Goal: Task Accomplishment & Management: Manage account settings

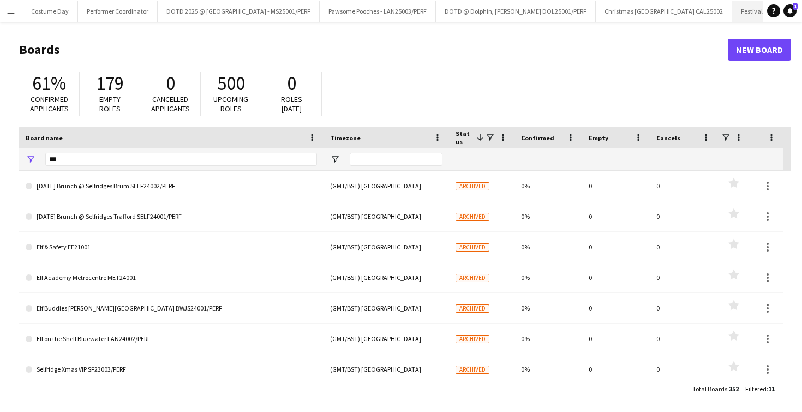
click at [732, 6] on button "Festival Place [DATE] Christmas FP25004/PERF Close" at bounding box center [805, 11] width 146 height 21
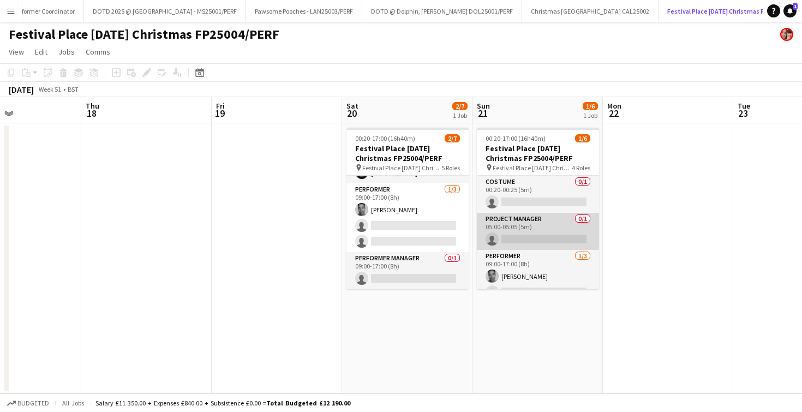
scroll to position [67, 0]
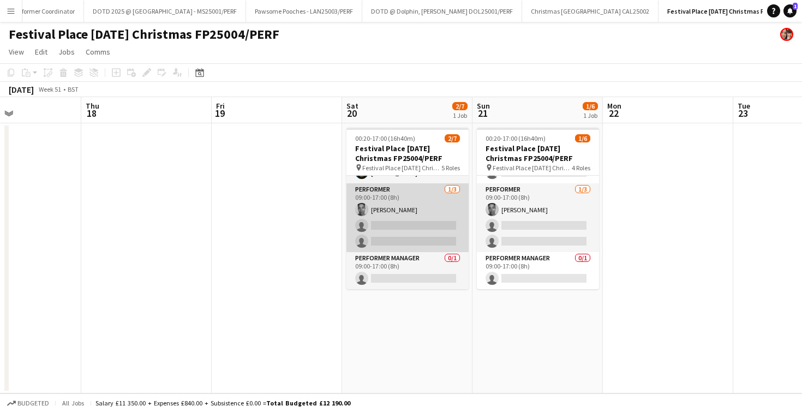
click at [390, 224] on app-card-role "Performer [DATE] 09:00-17:00 (8h) [PERSON_NAME] single-neutral-actions single-n…" at bounding box center [407, 217] width 122 height 69
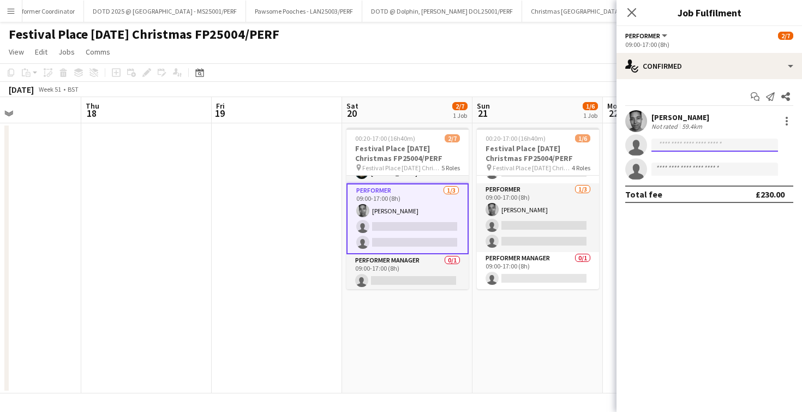
click at [676, 149] on input at bounding box center [714, 145] width 127 height 13
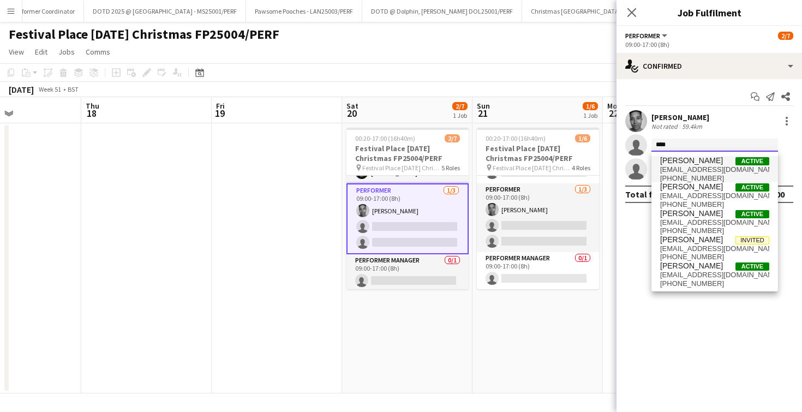
type input "****"
click at [673, 167] on span "[EMAIL_ADDRESS][DOMAIN_NAME]" at bounding box center [714, 169] width 109 height 9
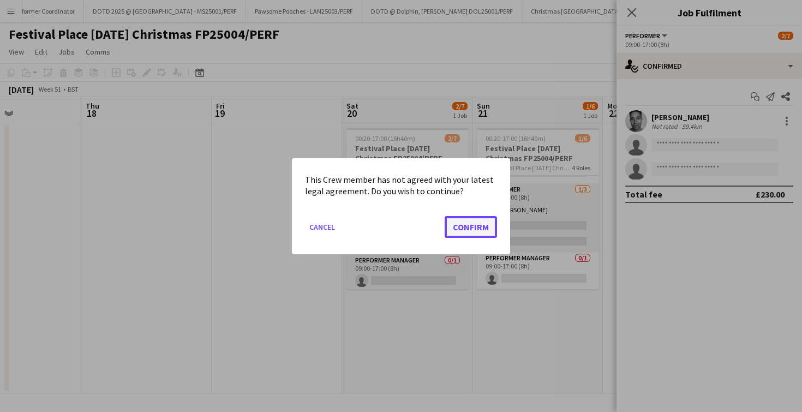
click at [460, 237] on button "Confirm" at bounding box center [470, 226] width 52 height 22
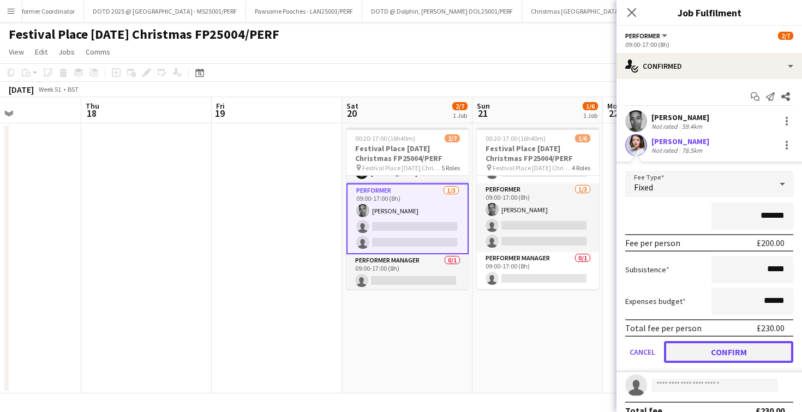
click at [744, 345] on button "Confirm" at bounding box center [728, 352] width 129 height 22
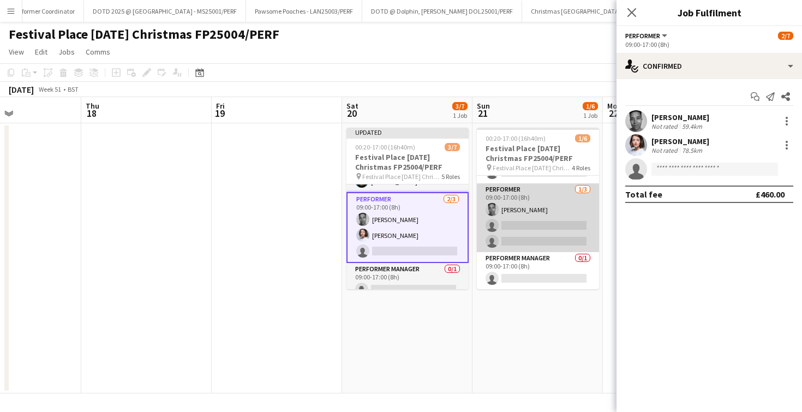
click at [537, 228] on app-card-role "Performer [DATE] 09:00-17:00 (8h) [PERSON_NAME] single-neutral-actions single-n…" at bounding box center [538, 217] width 122 height 69
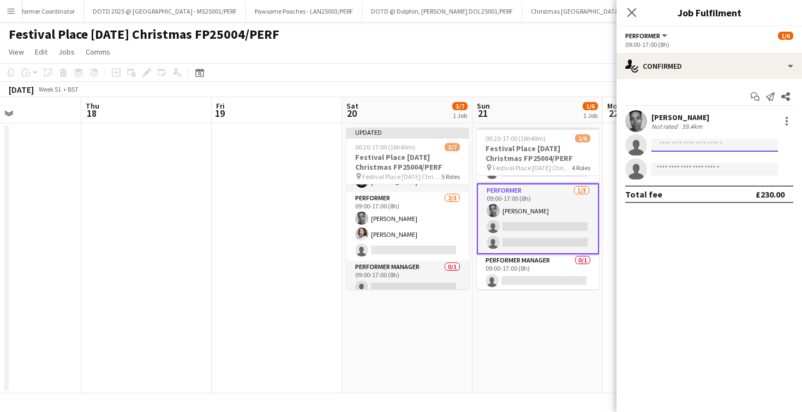
click at [670, 146] on input at bounding box center [714, 145] width 127 height 13
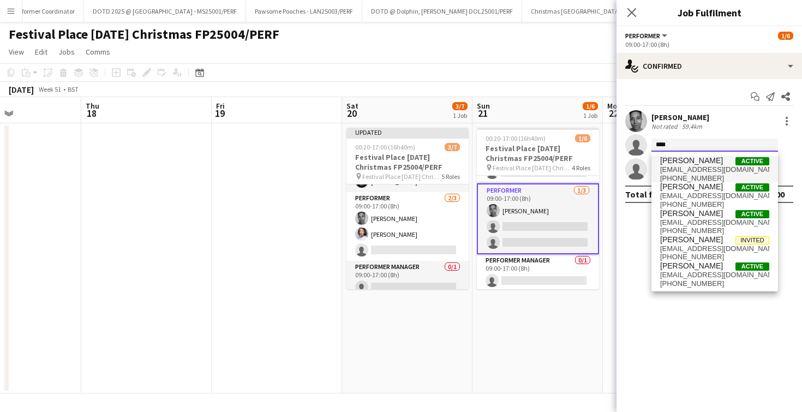
type input "****"
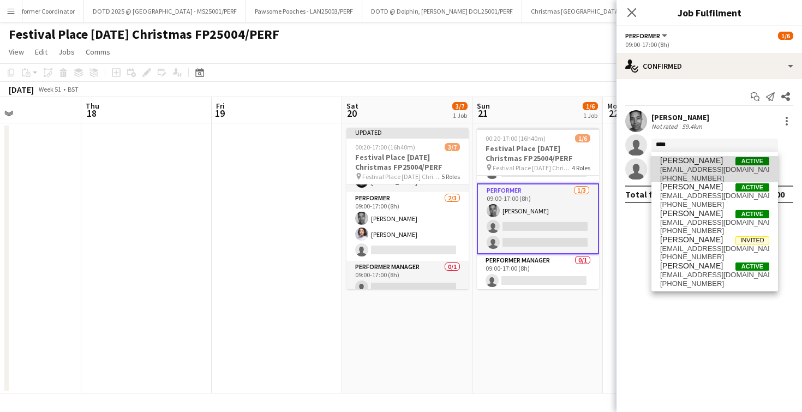
click at [667, 162] on span "[PERSON_NAME]" at bounding box center [691, 160] width 63 height 9
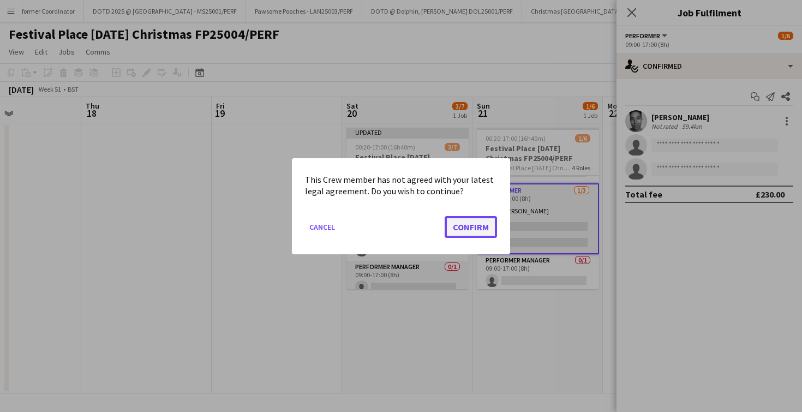
click at [483, 227] on button "Confirm" at bounding box center [470, 226] width 52 height 22
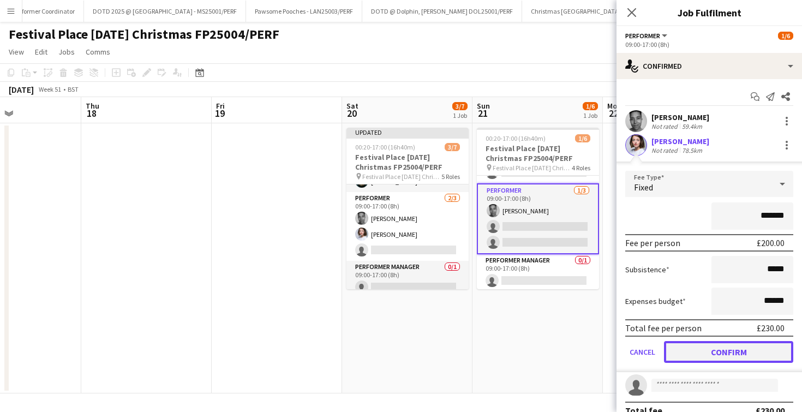
click at [707, 348] on button "Confirm" at bounding box center [728, 352] width 129 height 22
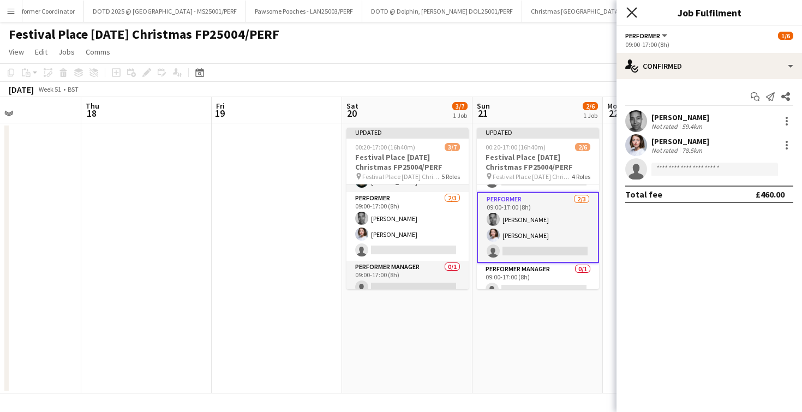
click at [629, 13] on icon "Close pop-in" at bounding box center [631, 12] width 10 height 10
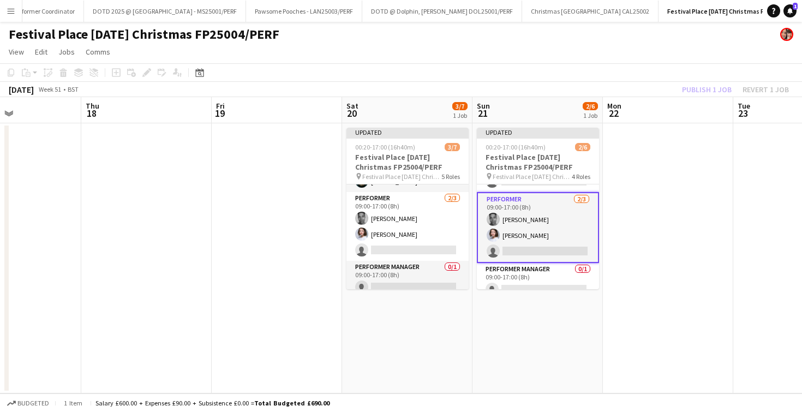
click at [302, 226] on app-date-cell at bounding box center [277, 258] width 130 height 270
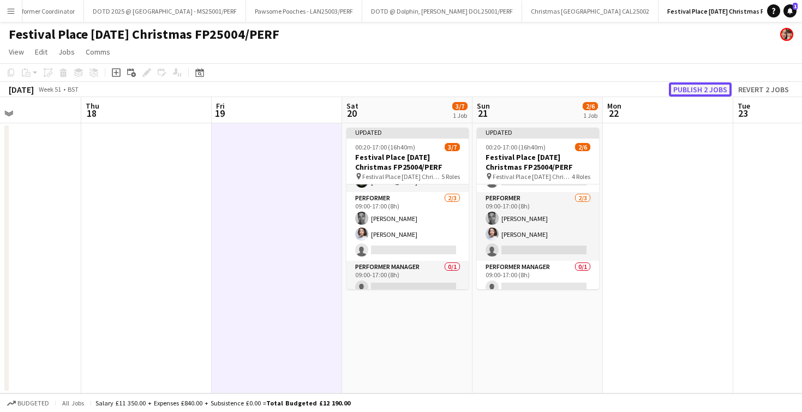
click at [692, 86] on button "Publish 2 jobs" at bounding box center [700, 89] width 63 height 14
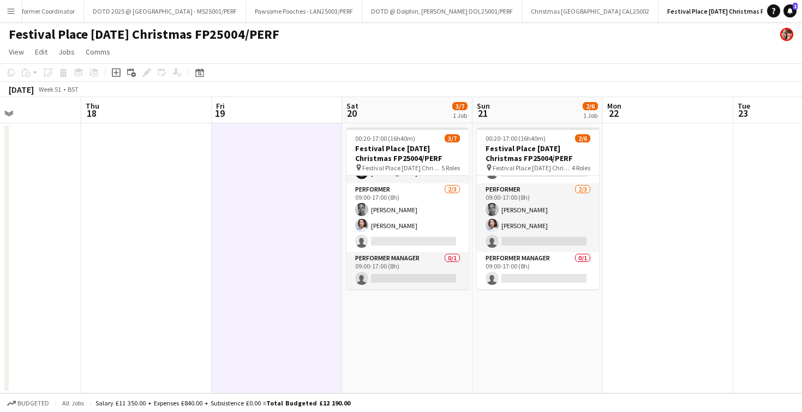
click at [2, 12] on button "Menu" at bounding box center [11, 11] width 22 height 22
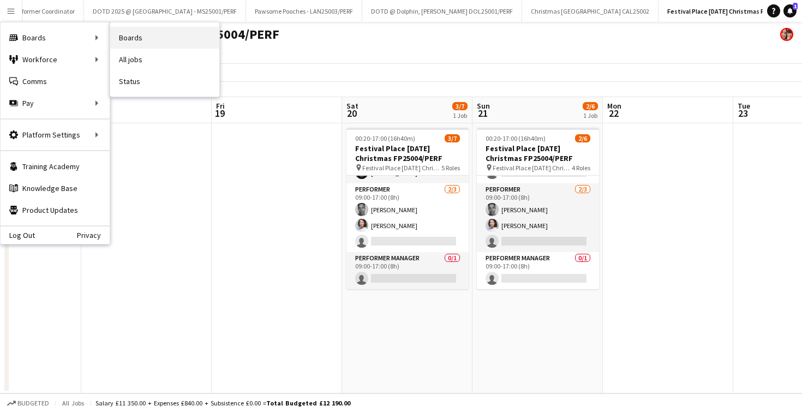
click at [160, 39] on link "Boards" at bounding box center [164, 38] width 109 height 22
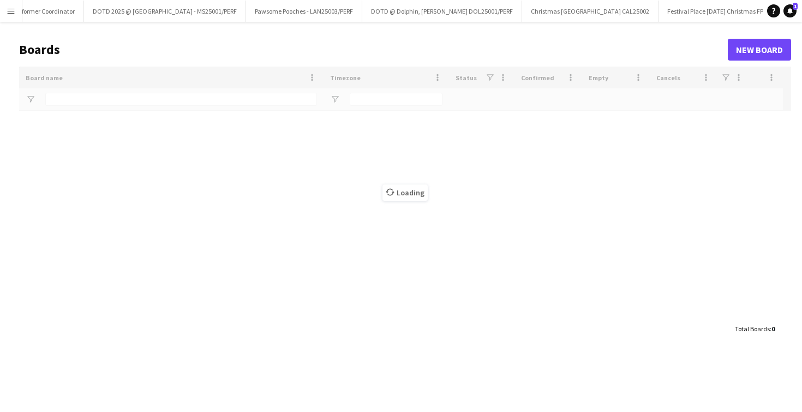
type input "***"
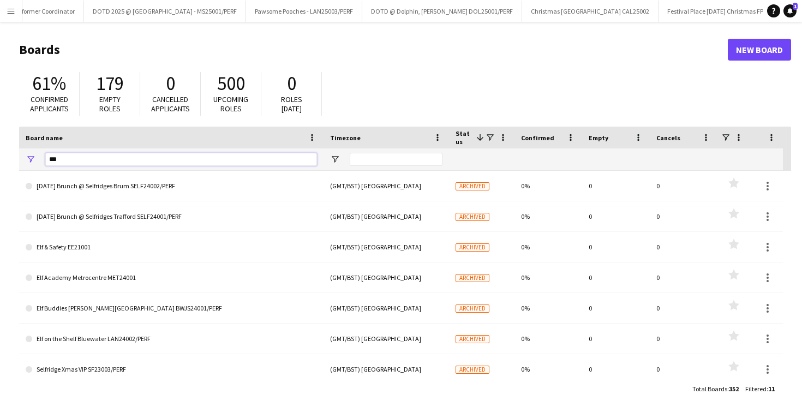
click at [106, 160] on input "***" at bounding box center [181, 159] width 272 height 13
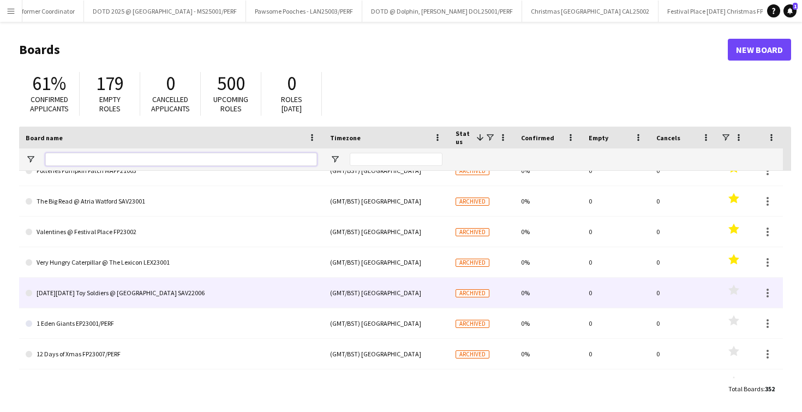
scroll to position [77, 0]
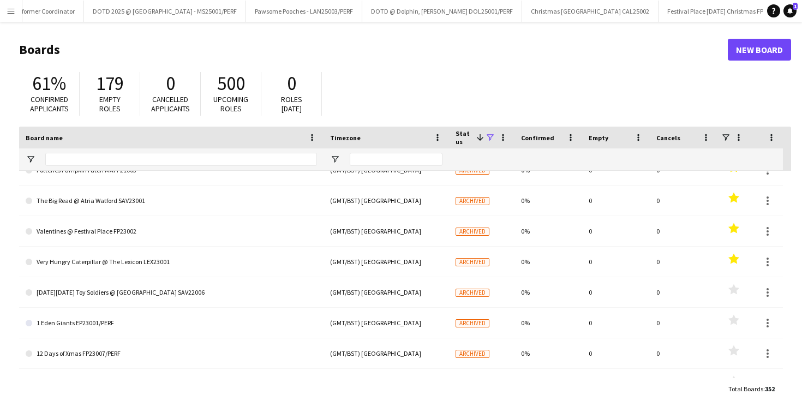
click at [492, 135] on span at bounding box center [490, 138] width 10 height 10
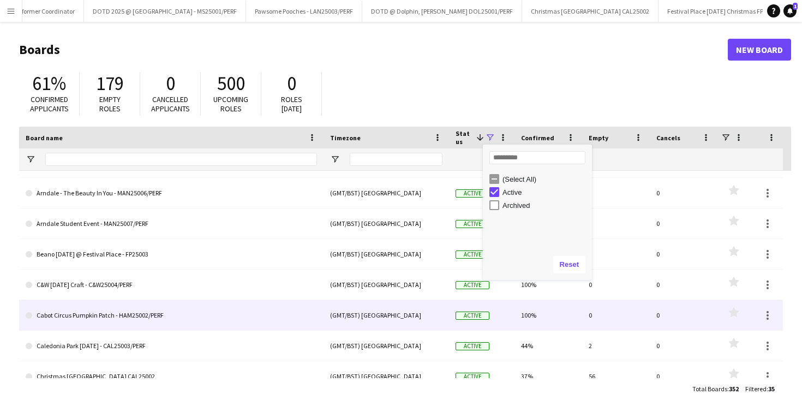
scroll to position [122, 0]
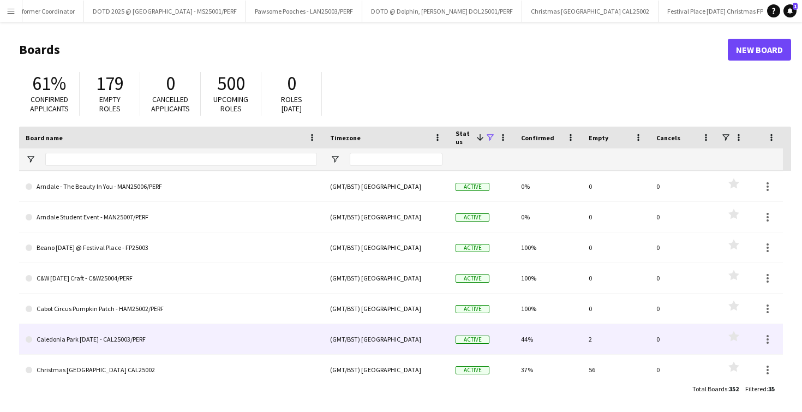
click at [193, 340] on link "Caledonia Park [DATE] - CAL25003/PERF" at bounding box center [171, 339] width 291 height 31
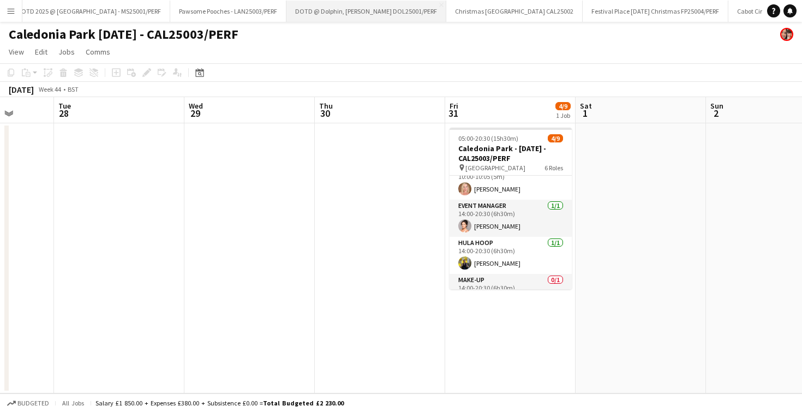
scroll to position [0, 151]
click at [587, 17] on button "Festival Place [DATE] Christmas FP25004/PERF Close" at bounding box center [654, 11] width 146 height 21
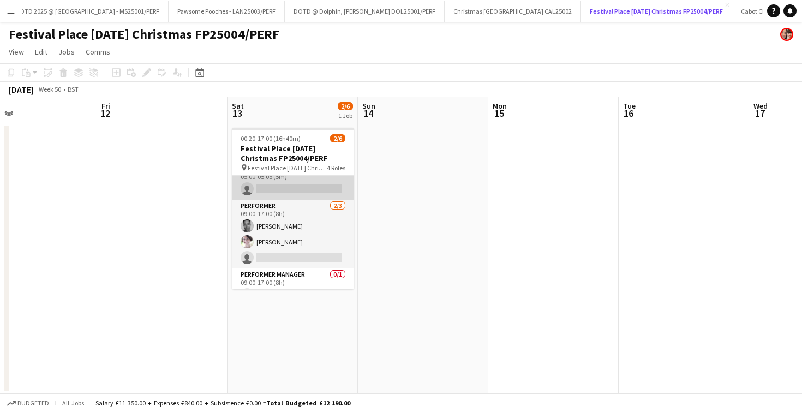
scroll to position [67, 0]
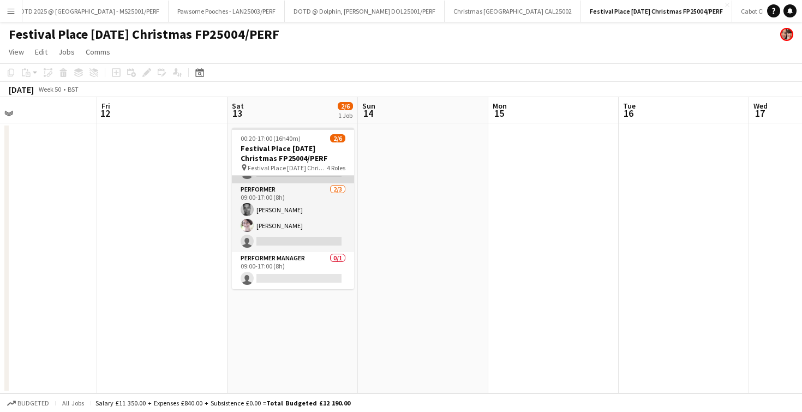
click at [303, 241] on app-card-role "Performer [DATE] 09:00-17:00 (8h) [PERSON_NAME] [PERSON_NAME] single-neutral-ac…" at bounding box center [293, 217] width 122 height 69
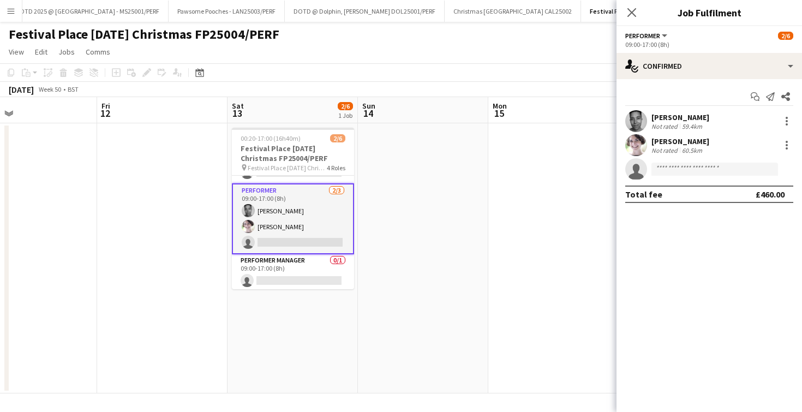
click at [700, 176] on app-invite-slot "single-neutral-actions" at bounding box center [708, 169] width 185 height 22
click at [699, 170] on input at bounding box center [714, 168] width 127 height 13
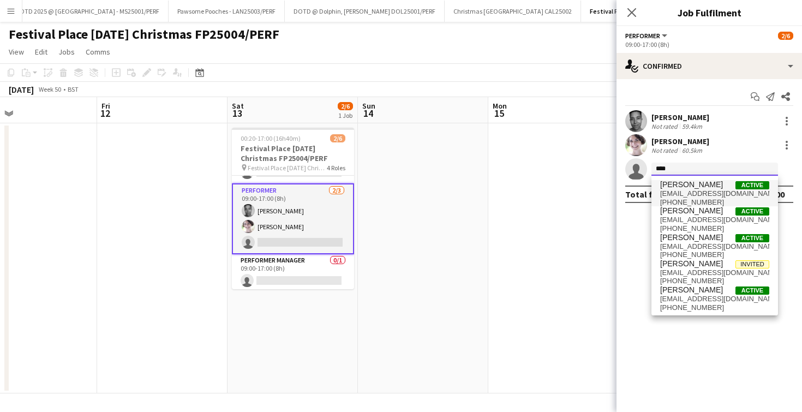
type input "****"
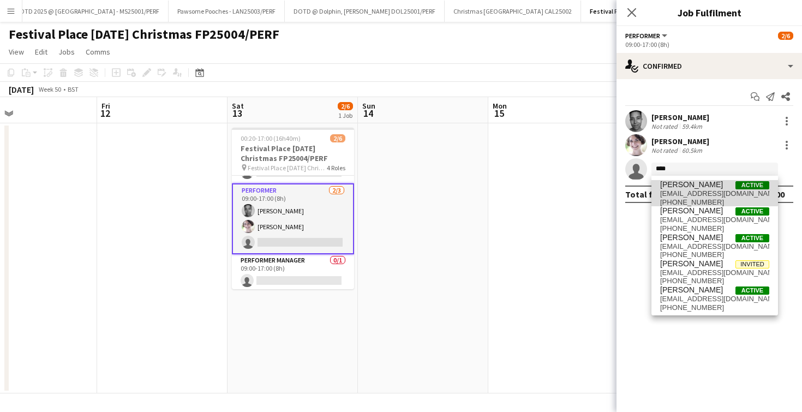
click at [706, 188] on span "[PERSON_NAME] Active" at bounding box center [714, 184] width 109 height 9
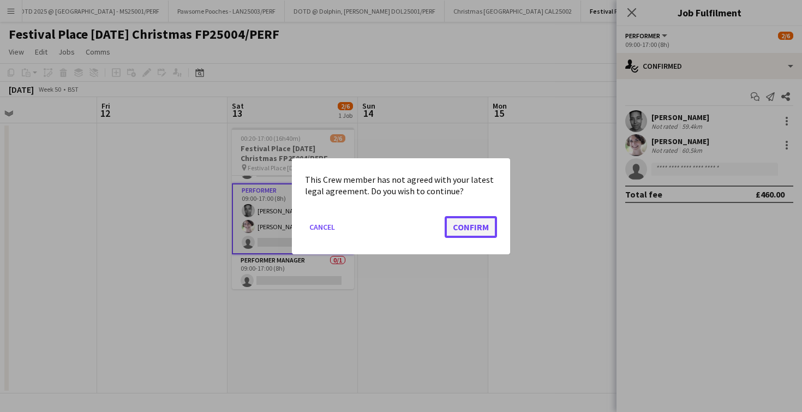
click at [476, 222] on button "Confirm" at bounding box center [470, 226] width 52 height 22
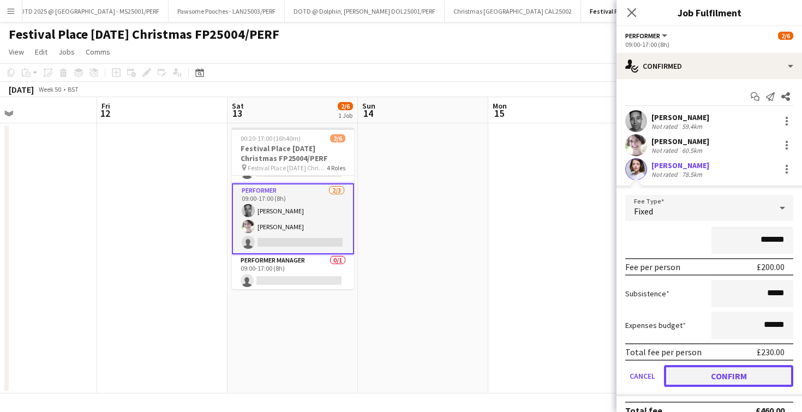
click at [700, 377] on button "Confirm" at bounding box center [728, 376] width 129 height 22
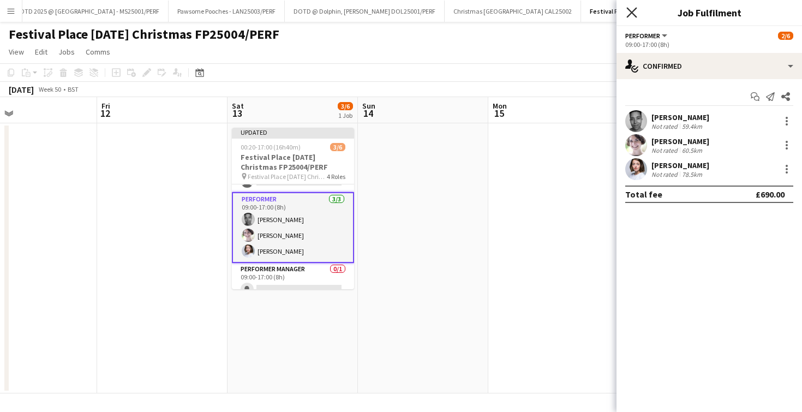
click at [629, 13] on icon "Close pop-in" at bounding box center [631, 12] width 10 height 10
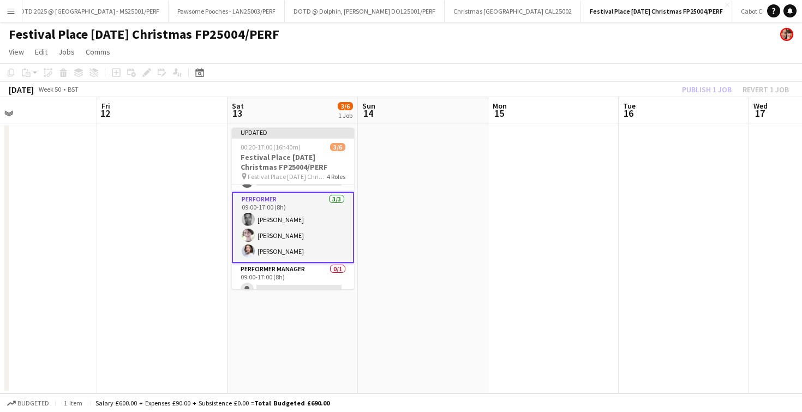
click at [523, 208] on app-date-cell at bounding box center [553, 258] width 130 height 270
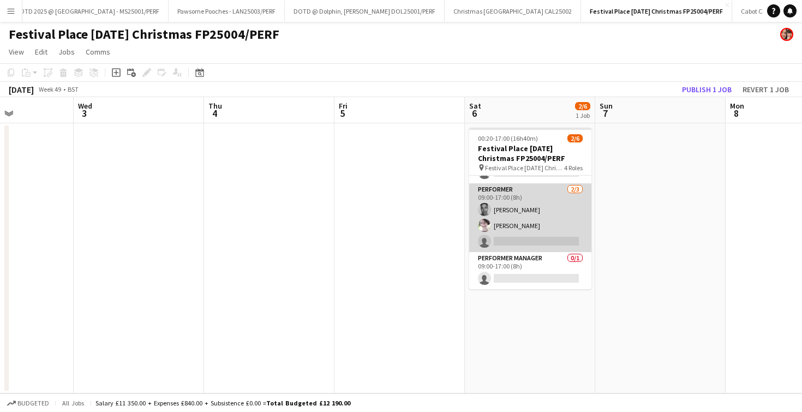
click at [521, 240] on app-card-role "Performer [DATE] 09:00-17:00 (8h) [PERSON_NAME] [PERSON_NAME] single-neutral-ac…" at bounding box center [530, 217] width 122 height 69
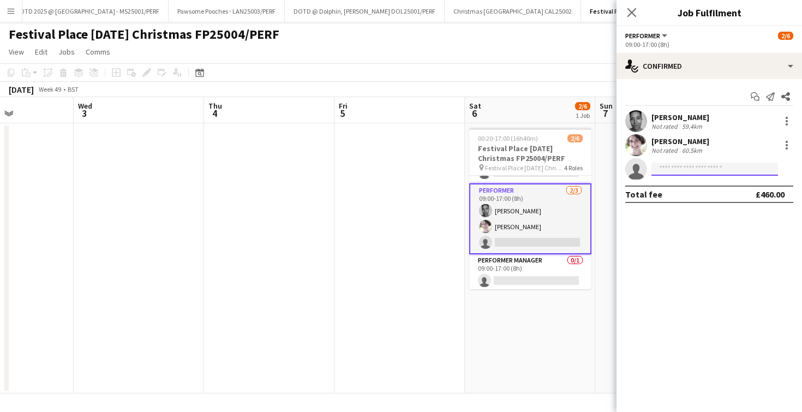
click at [717, 165] on input at bounding box center [714, 168] width 127 height 13
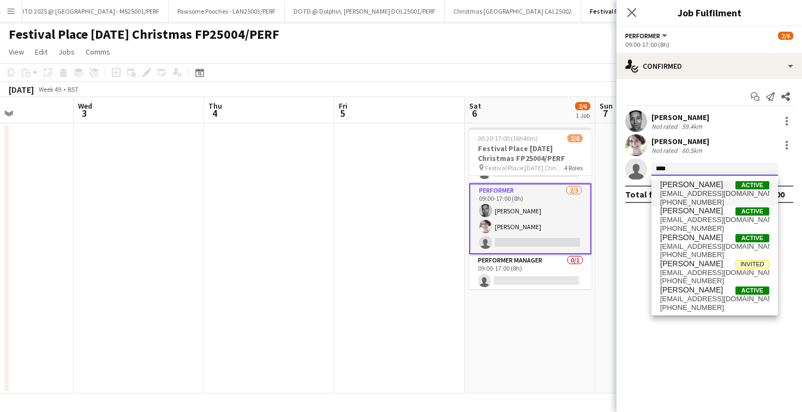
type input "****"
click at [701, 183] on span "[PERSON_NAME] Active" at bounding box center [714, 184] width 109 height 9
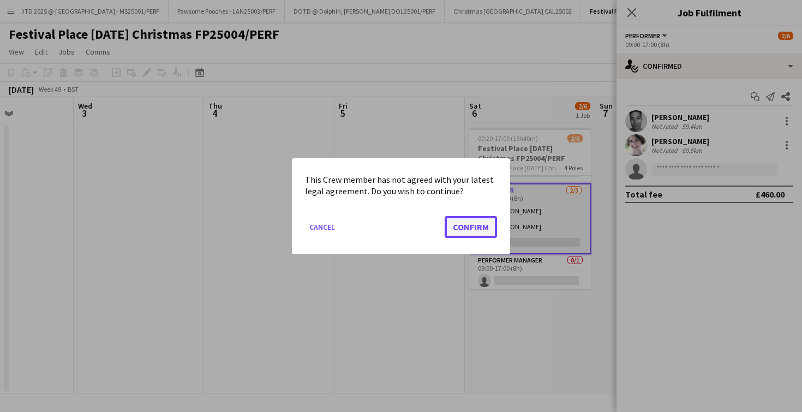
click at [478, 226] on button "Confirm" at bounding box center [470, 226] width 52 height 22
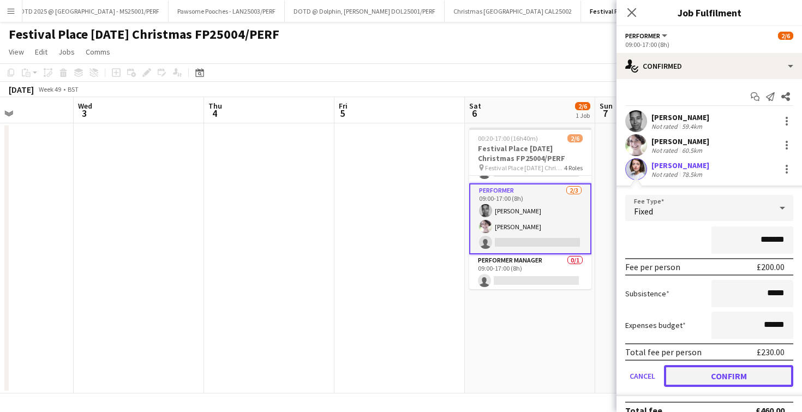
click at [721, 384] on button "Confirm" at bounding box center [728, 376] width 129 height 22
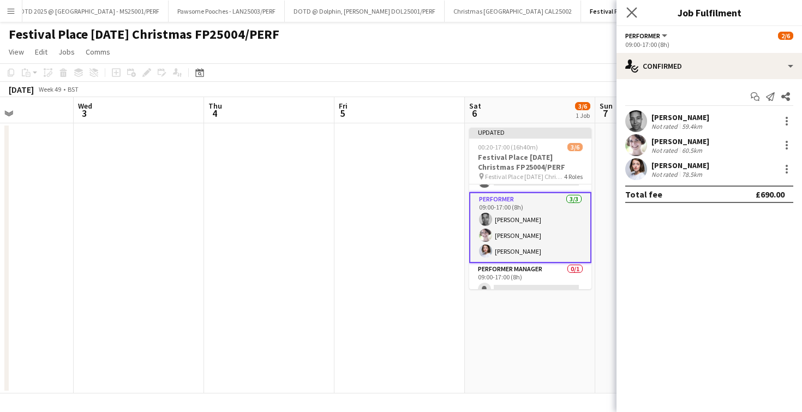
click at [638, 10] on app-icon "Close pop-in" at bounding box center [632, 13] width 16 height 16
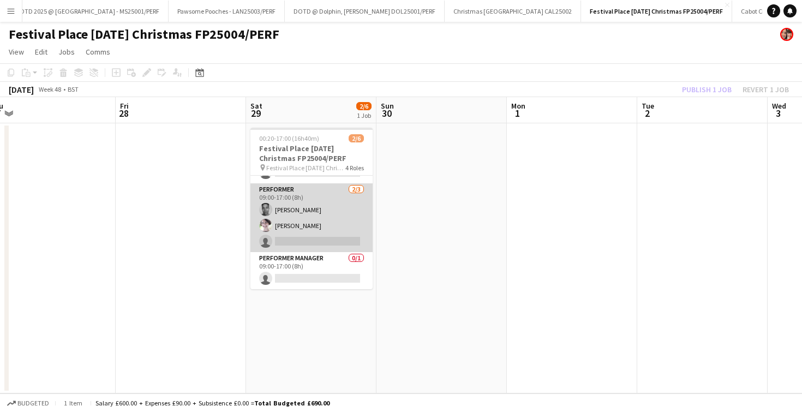
click at [311, 252] on app-card-role "Performer Manager 0/1 09:00-17:00 (8h) single-neutral-actions" at bounding box center [311, 270] width 122 height 37
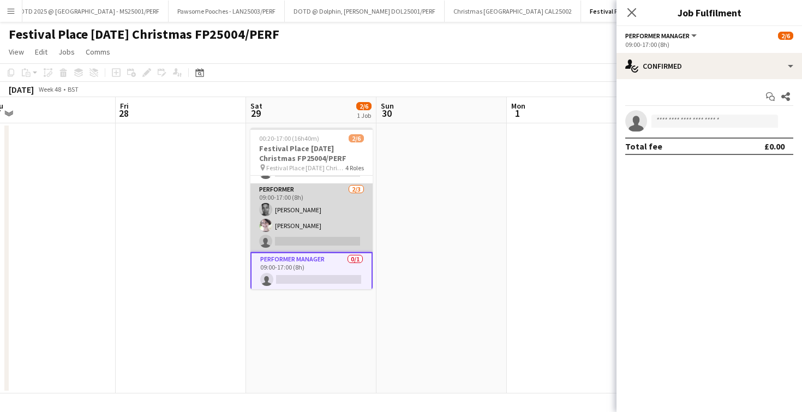
click at [312, 234] on app-card-role "Performer [DATE] 09:00-17:00 (8h) [PERSON_NAME] [PERSON_NAME] single-neutral-ac…" at bounding box center [311, 217] width 122 height 69
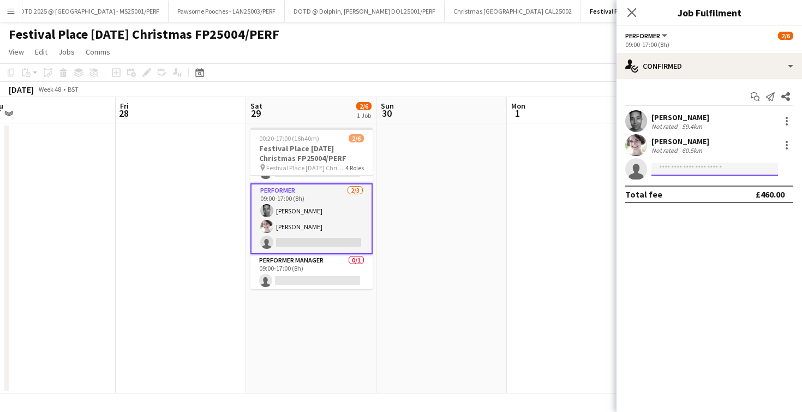
click at [667, 171] on input at bounding box center [714, 168] width 127 height 13
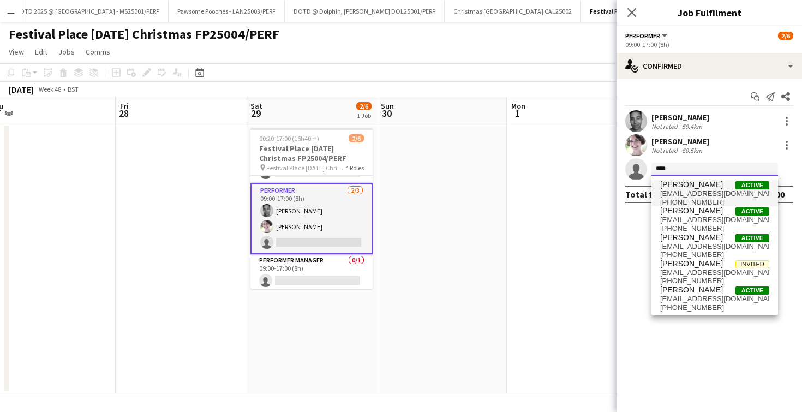
type input "****"
click at [669, 182] on span "[PERSON_NAME]" at bounding box center [691, 184] width 63 height 9
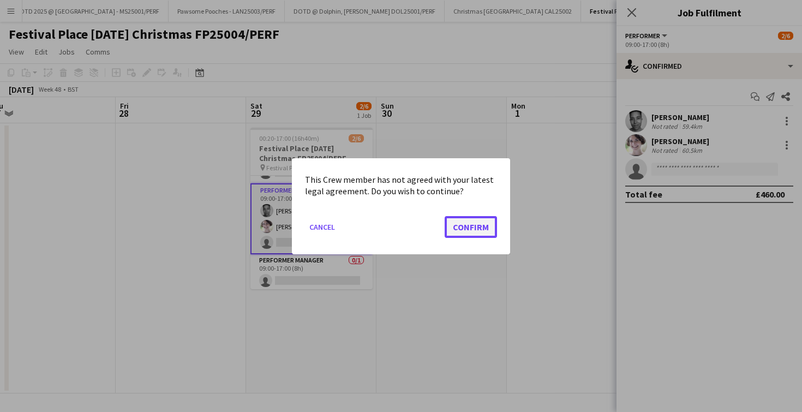
click at [467, 218] on button "Confirm" at bounding box center [470, 226] width 52 height 22
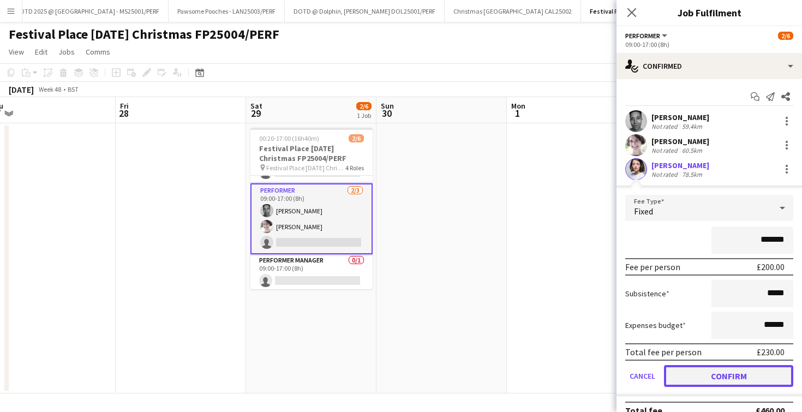
click at [721, 373] on button "Confirm" at bounding box center [728, 376] width 129 height 22
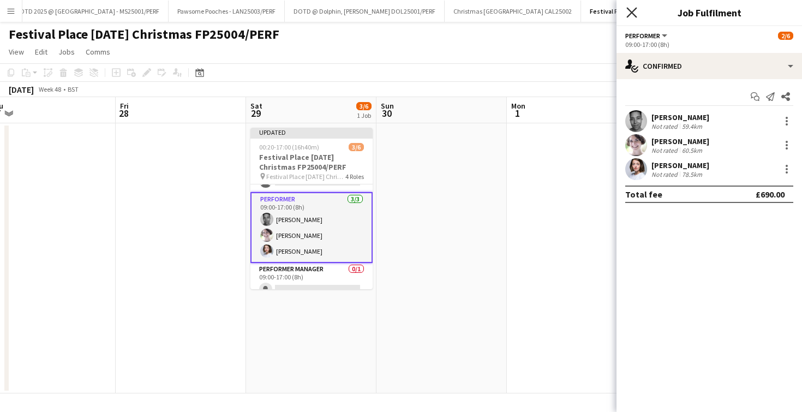
click at [635, 9] on icon at bounding box center [631, 12] width 10 height 10
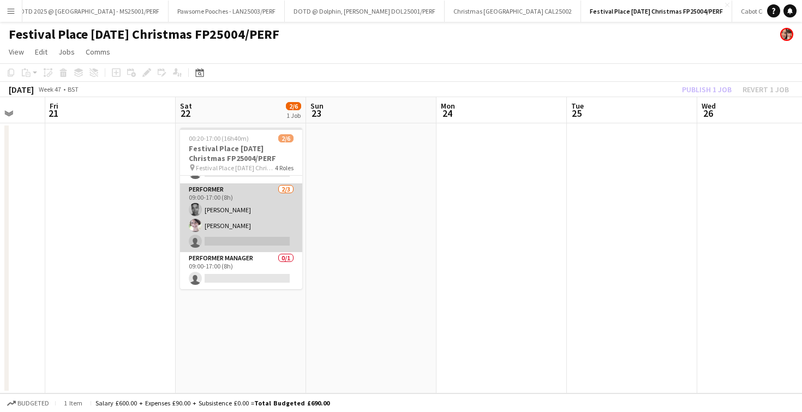
click at [244, 240] on app-card-role "Performer [DATE] 09:00-17:00 (8h) [PERSON_NAME] [PERSON_NAME] single-neutral-ac…" at bounding box center [241, 217] width 122 height 69
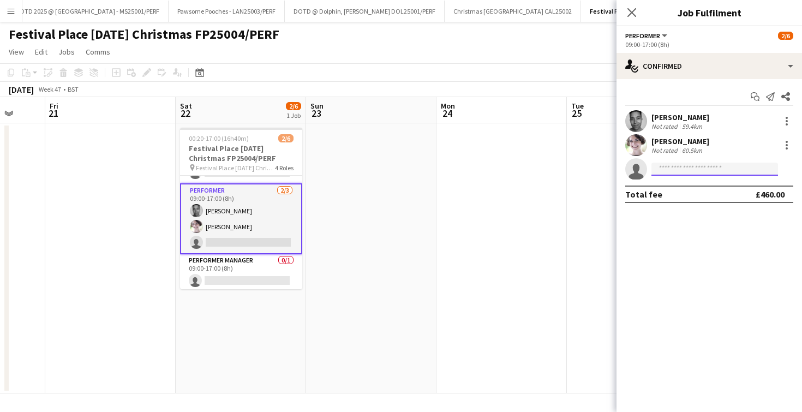
click at [689, 170] on input at bounding box center [714, 168] width 127 height 13
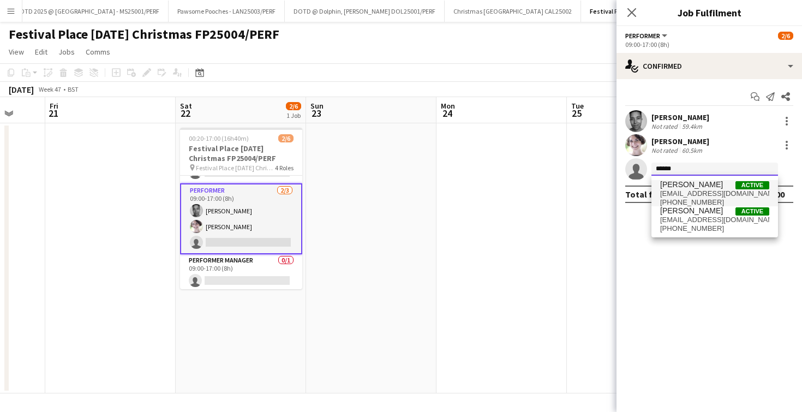
type input "******"
click at [693, 186] on span "[PERSON_NAME]" at bounding box center [691, 184] width 63 height 9
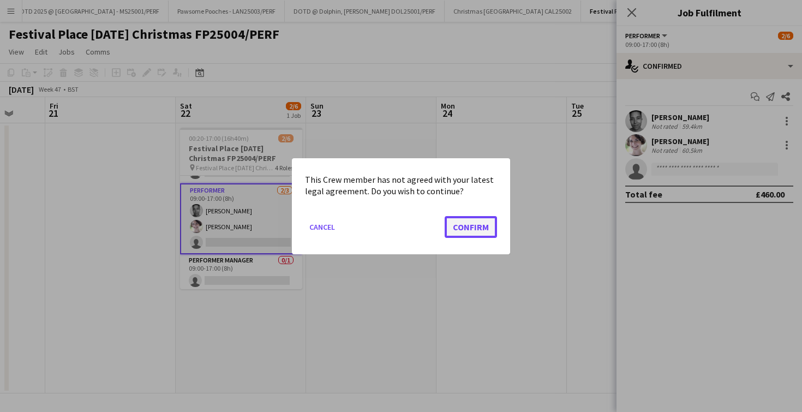
click at [481, 226] on button "Confirm" at bounding box center [470, 226] width 52 height 22
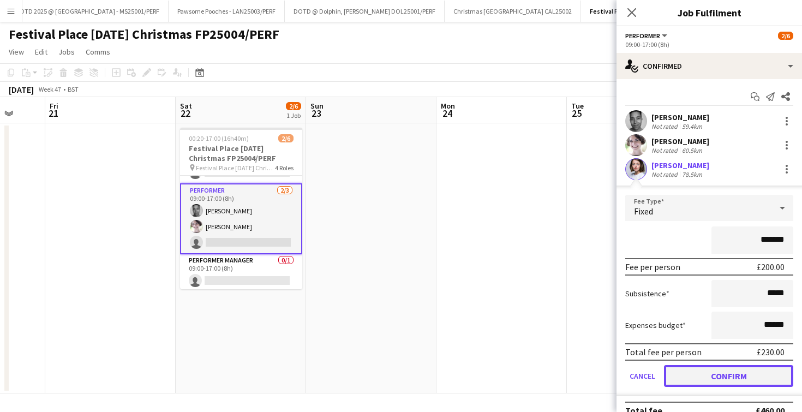
click at [760, 372] on button "Confirm" at bounding box center [728, 376] width 129 height 22
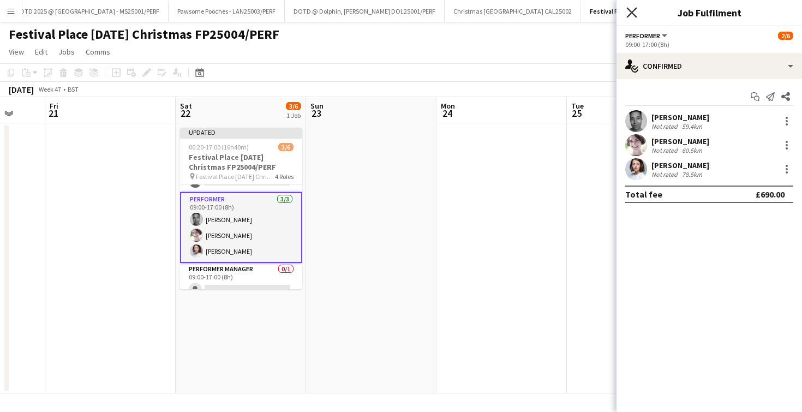
click at [628, 12] on icon "Close pop-in" at bounding box center [631, 12] width 10 height 10
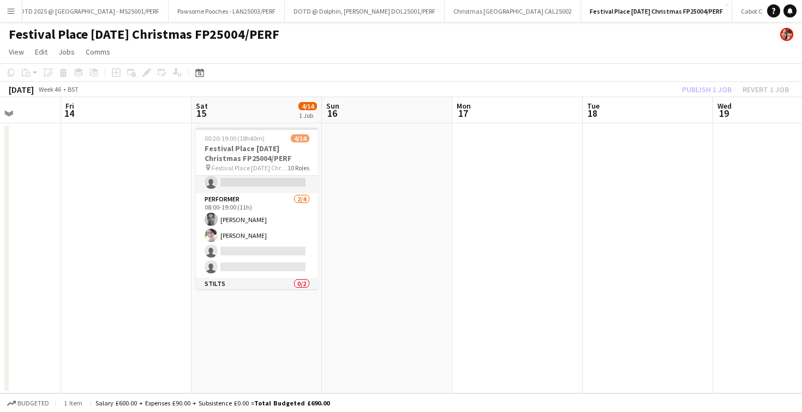
scroll to position [181, 0]
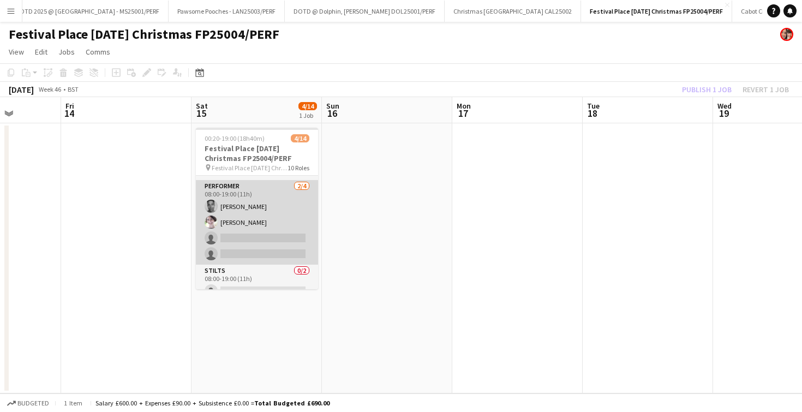
click at [266, 233] on app-card-role "Performer [DATE] 08:00-19:00 (11h) [PERSON_NAME] [PERSON_NAME] single-neutral-a…" at bounding box center [257, 222] width 122 height 85
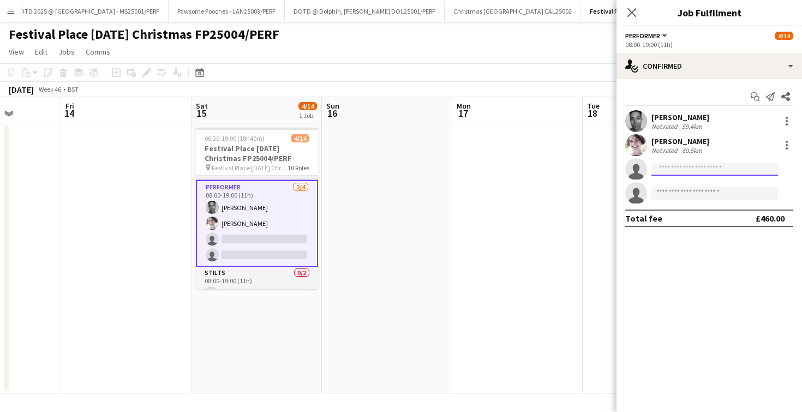
click at [711, 170] on input at bounding box center [714, 168] width 127 height 13
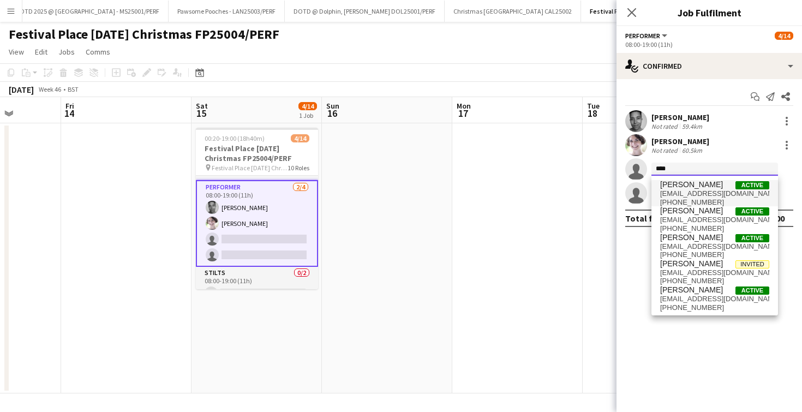
type input "****"
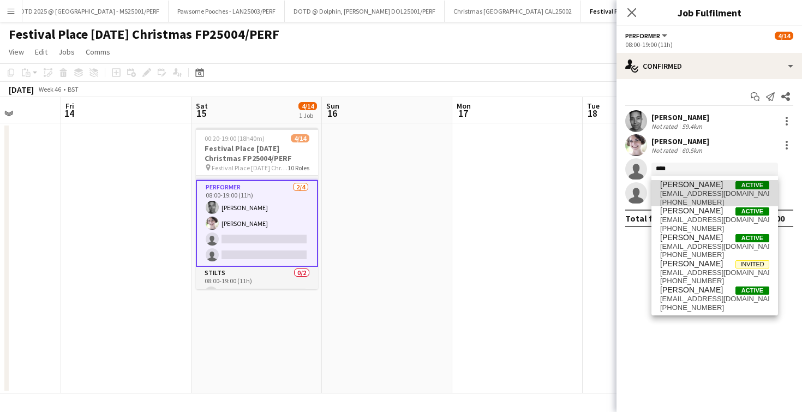
click at [730, 184] on span "[PERSON_NAME] Active" at bounding box center [714, 184] width 109 height 9
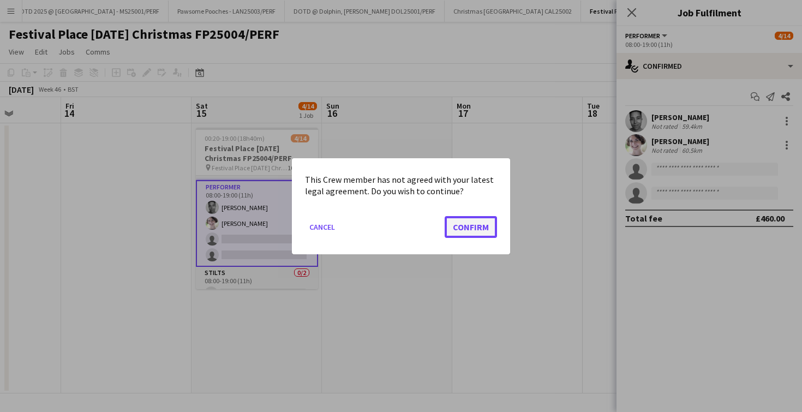
click at [475, 225] on button "Confirm" at bounding box center [470, 226] width 52 height 22
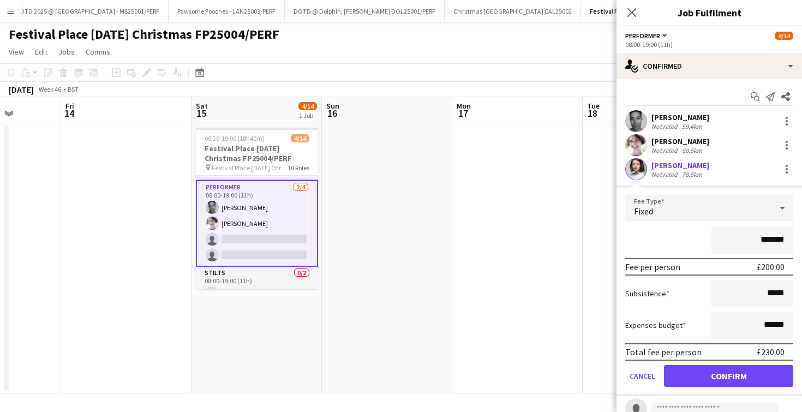
click at [757, 361] on form "Fee Type Fixed ******* Fee per person £200.00 Subsistence ***** Expenses budget…" at bounding box center [708, 295] width 185 height 201
click at [757, 372] on button "Confirm" at bounding box center [728, 376] width 129 height 22
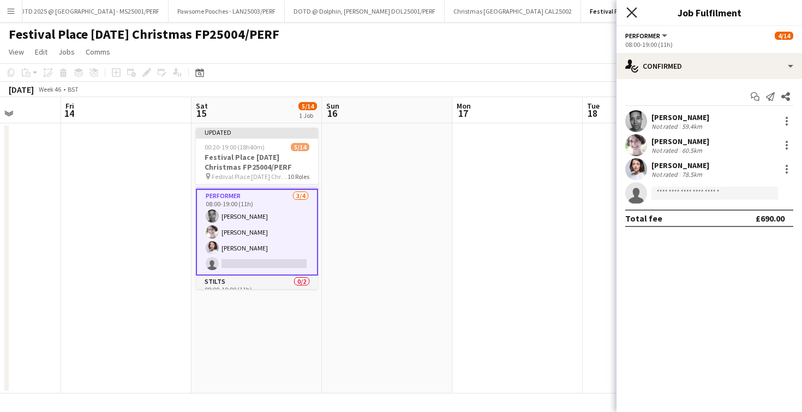
click at [630, 14] on icon at bounding box center [631, 12] width 10 height 10
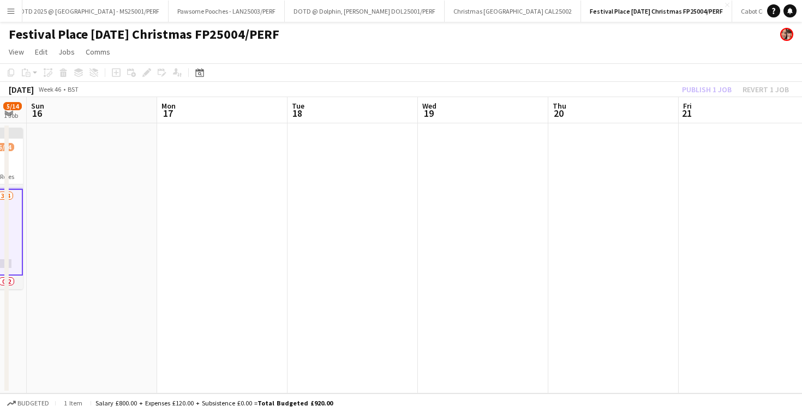
click at [389, 223] on app-date-cell at bounding box center [352, 258] width 130 height 270
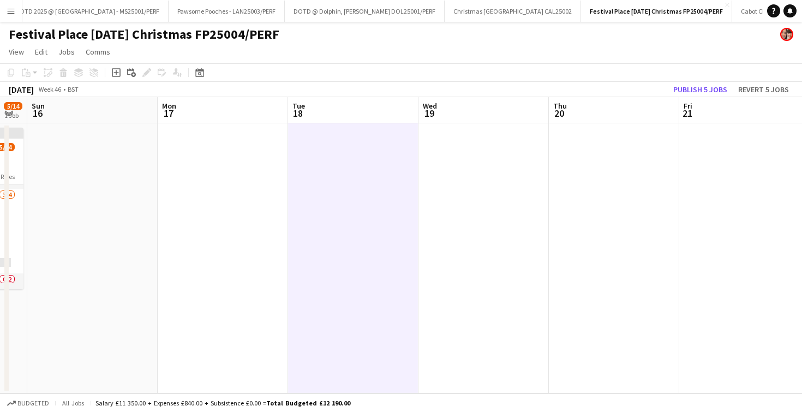
click at [718, 98] on app-board-header-date "Fri 21" at bounding box center [744, 110] width 130 height 26
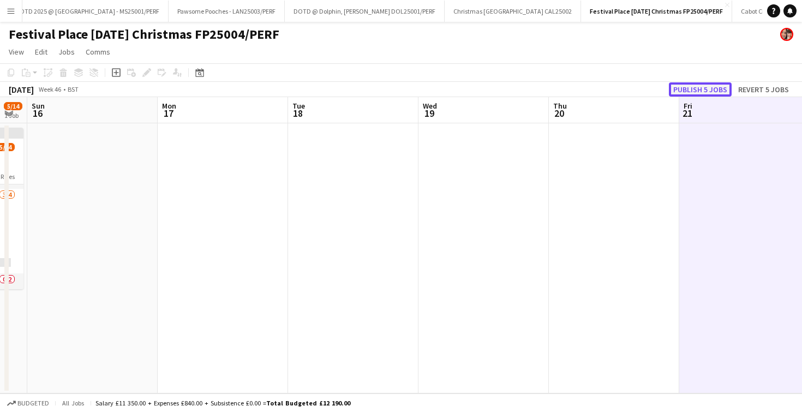
click at [716, 93] on button "Publish 5 jobs" at bounding box center [700, 89] width 63 height 14
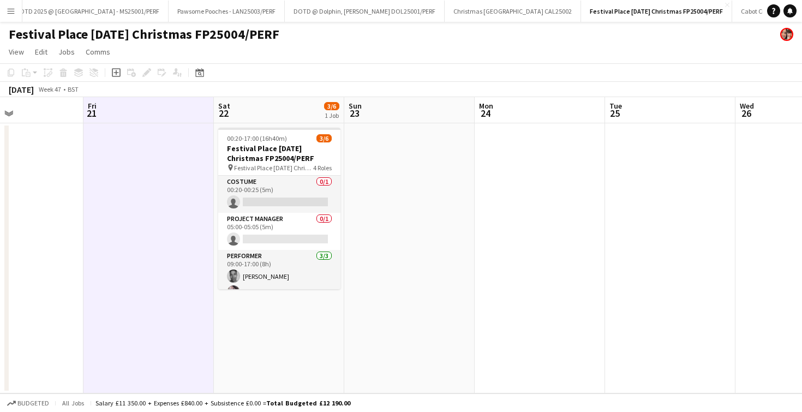
scroll to position [0, 307]
